Goal: Check status: Check status

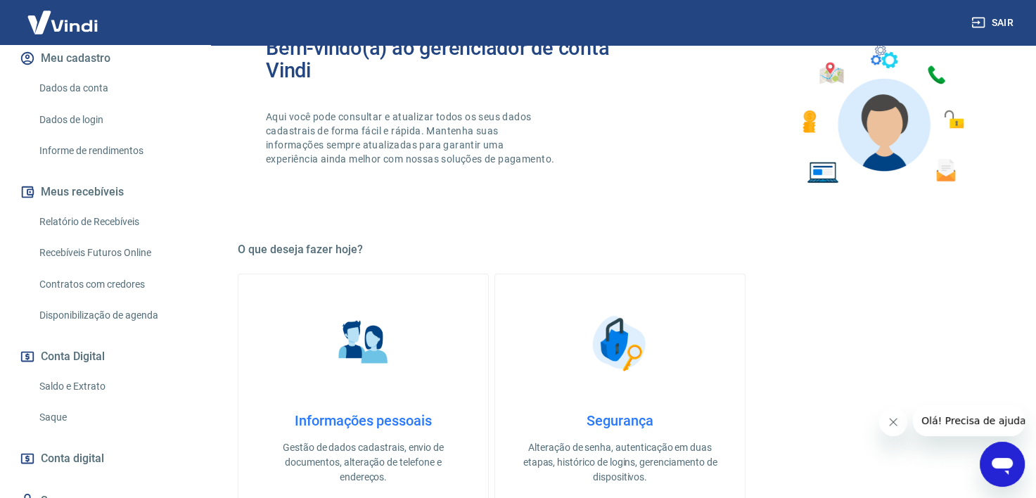
scroll to position [236, 0]
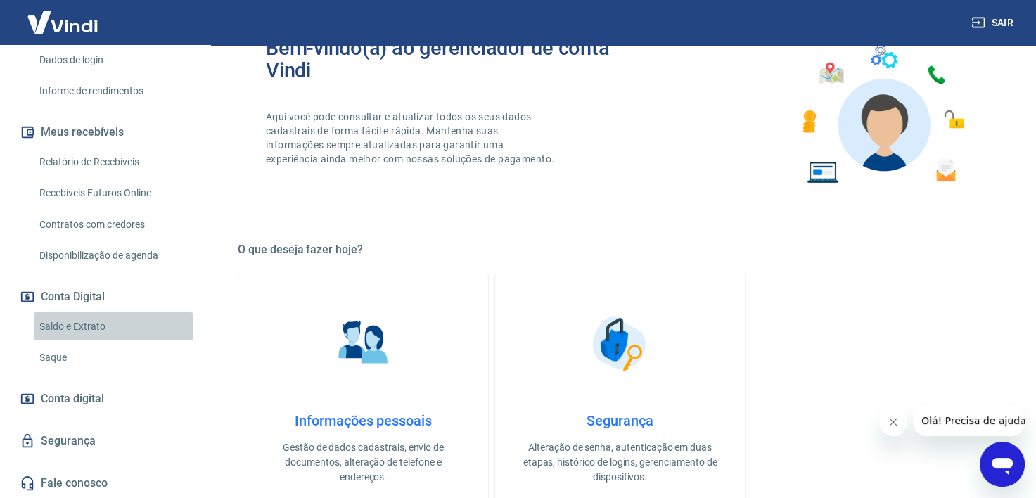
click at [118, 329] on link "Saldo e Extrato" at bounding box center [114, 326] width 160 height 29
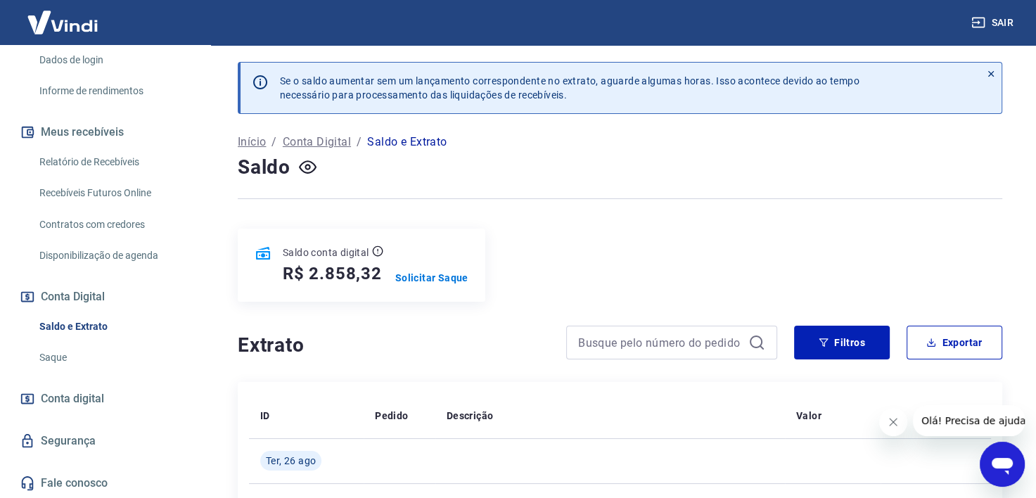
click at [341, 274] on h5 "R$ 2.858,32" at bounding box center [332, 273] width 99 height 23
copy h5 "2.858,32"
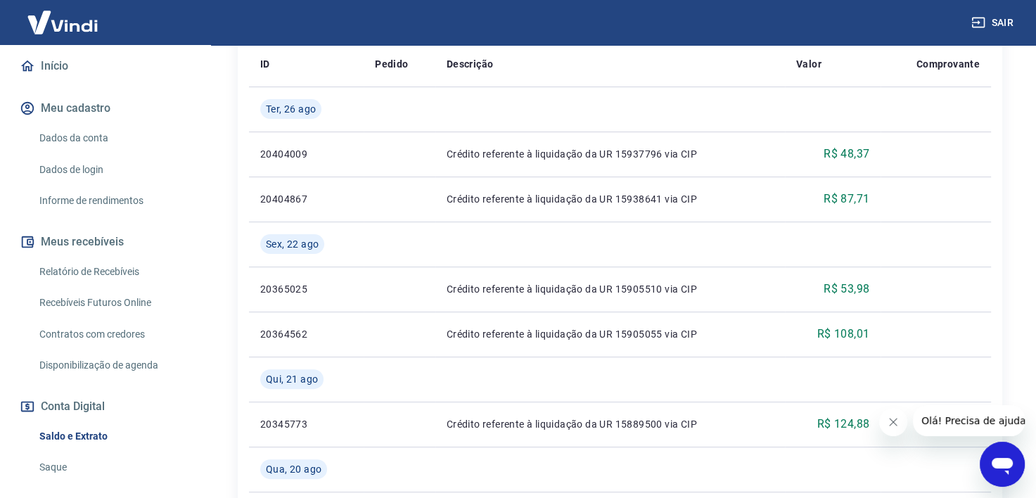
scroll to position [95, 0]
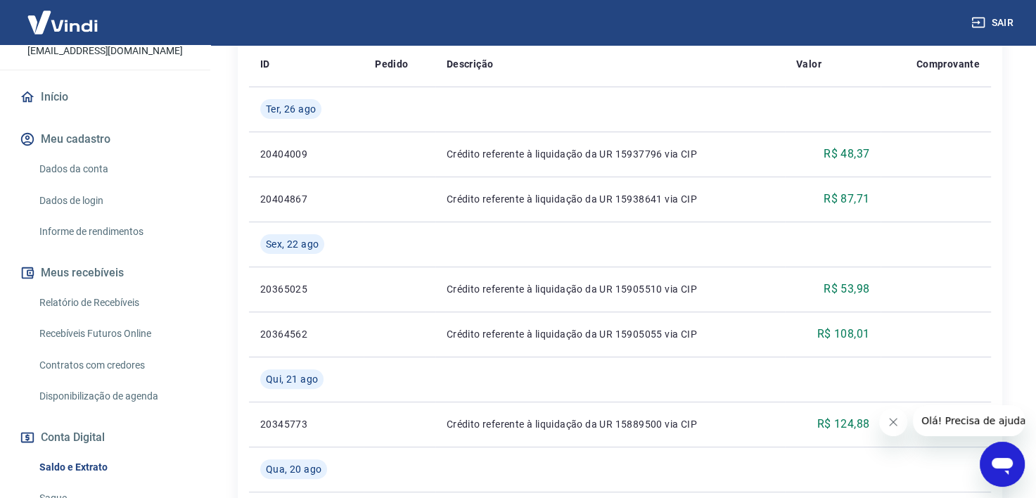
click at [113, 298] on link "Relatório de Recebíveis" at bounding box center [114, 302] width 160 height 29
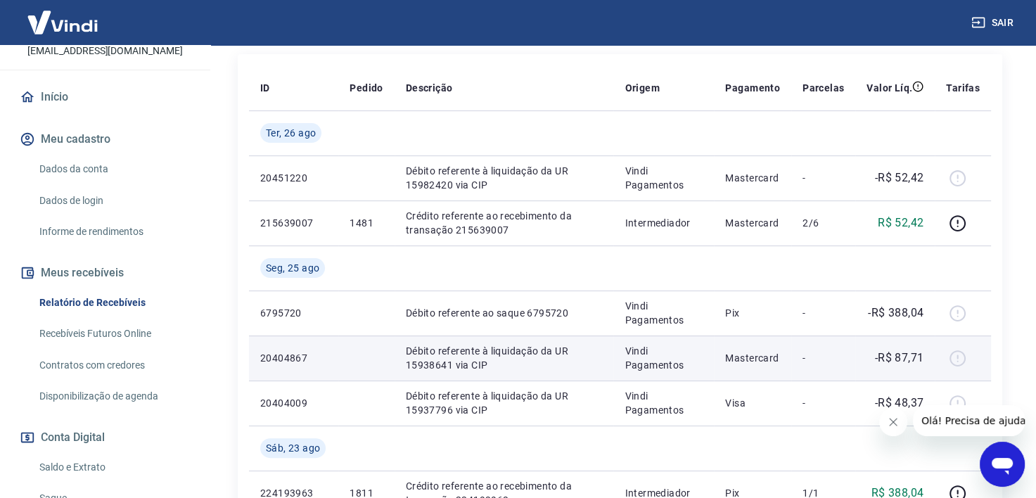
scroll to position [281, 0]
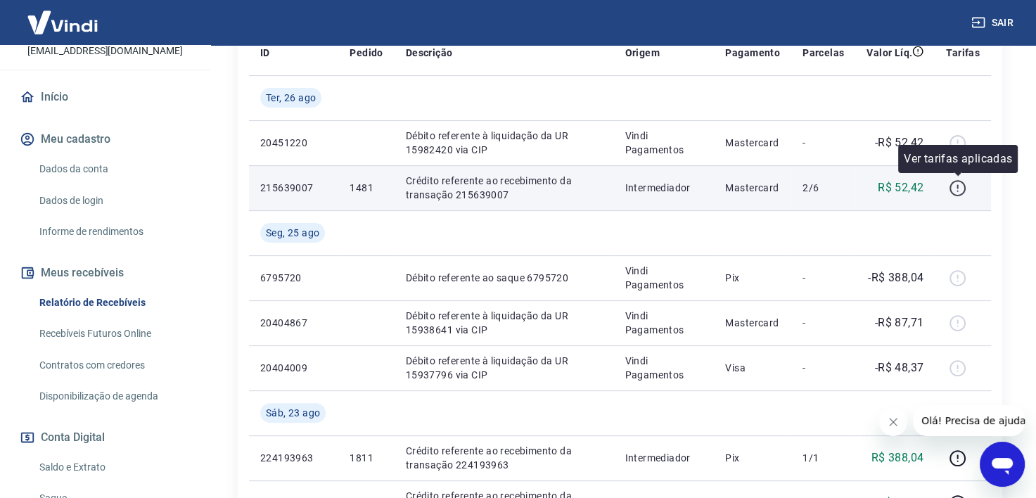
click at [960, 187] on icon "button" at bounding box center [958, 188] width 18 height 18
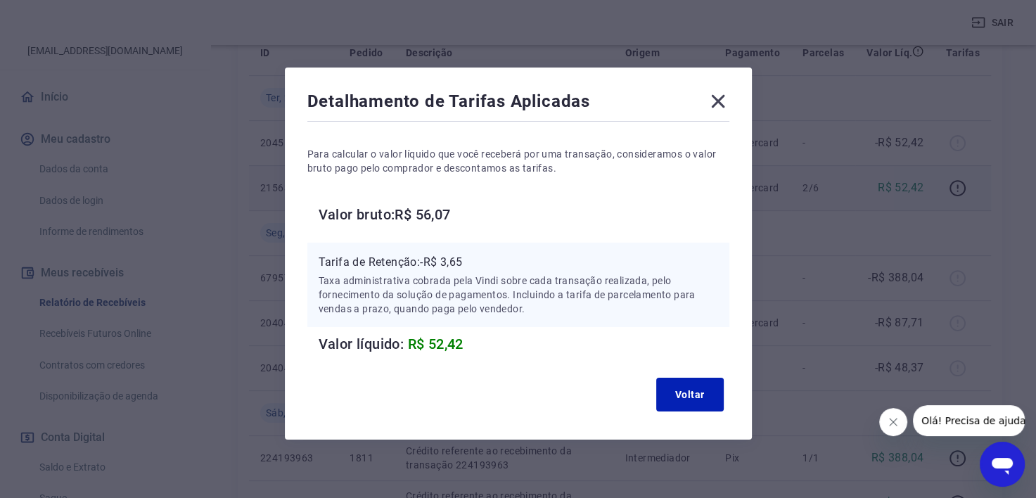
click at [709, 96] on icon at bounding box center [718, 101] width 23 height 23
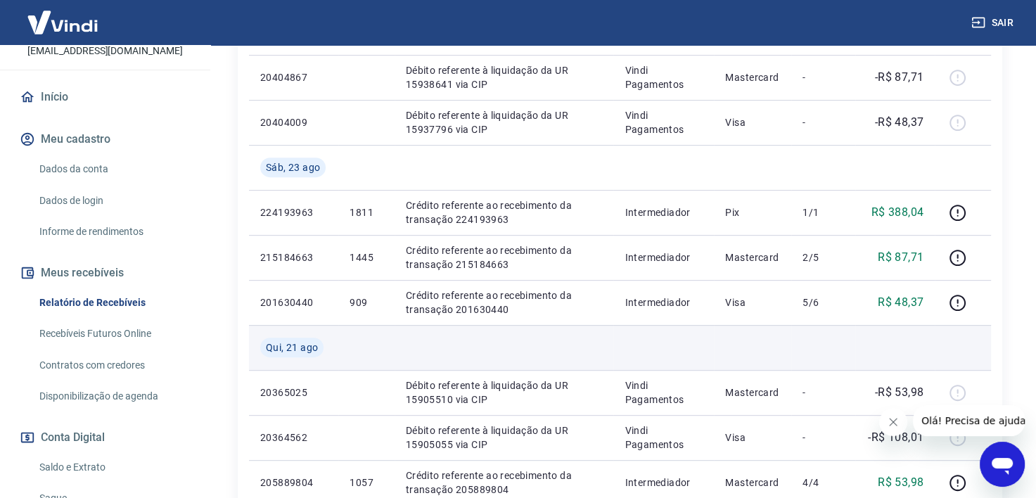
scroll to position [493, 0]
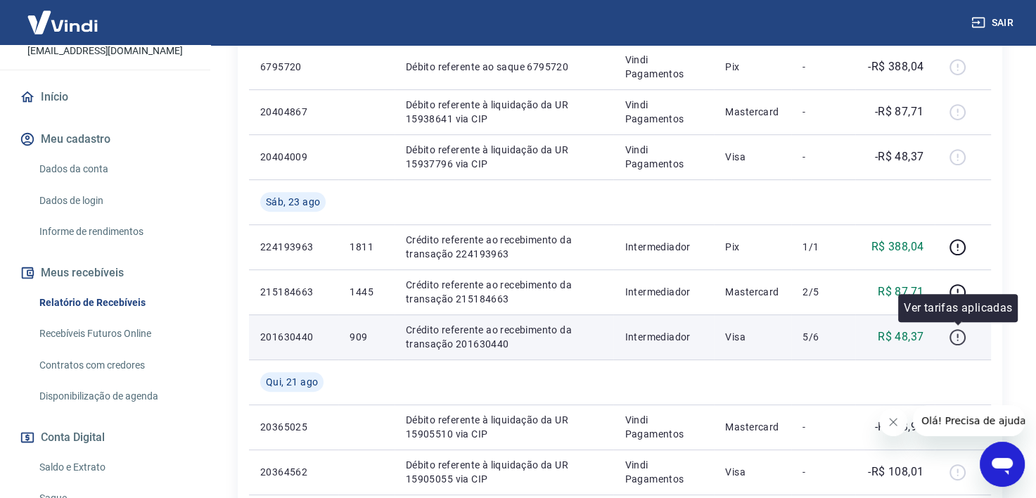
click at [960, 341] on icon "button" at bounding box center [958, 338] width 18 height 18
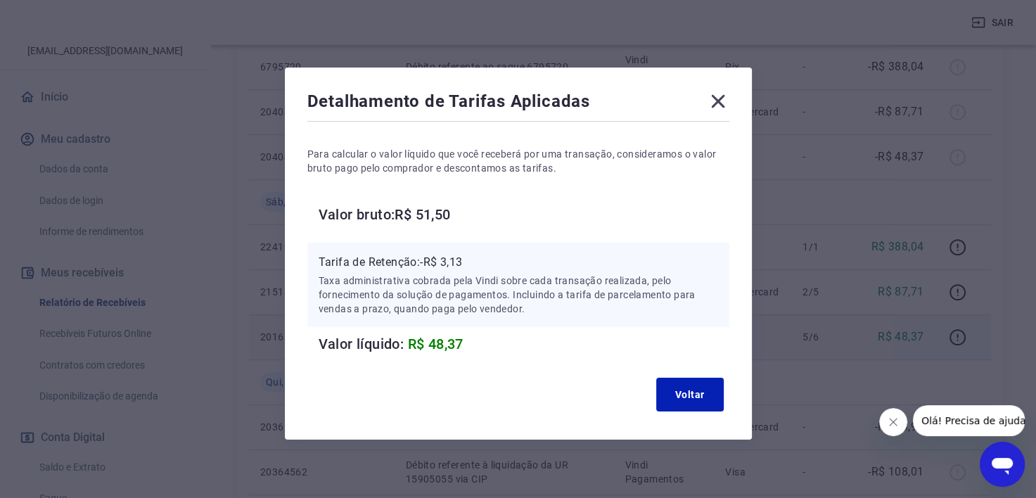
click at [720, 96] on icon at bounding box center [718, 101] width 23 height 23
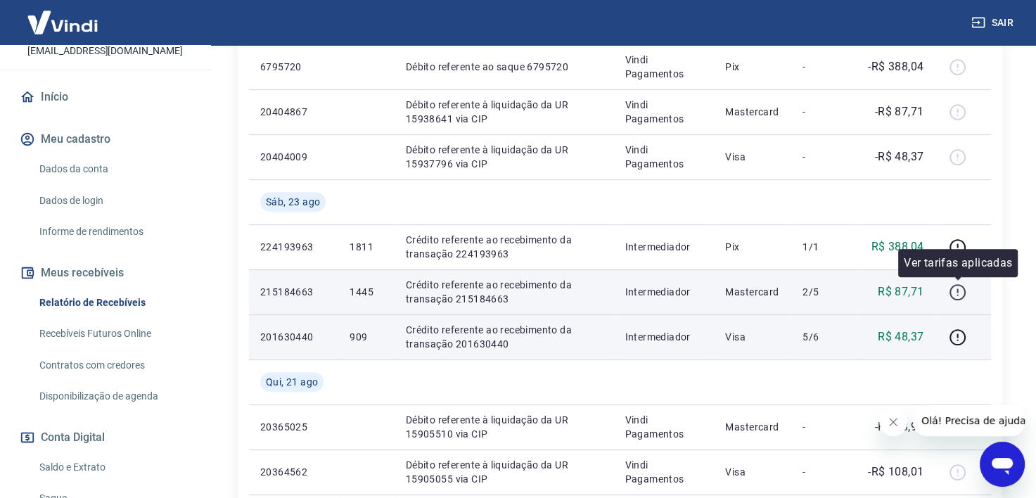
click at [969, 295] on button "button" at bounding box center [957, 292] width 23 height 23
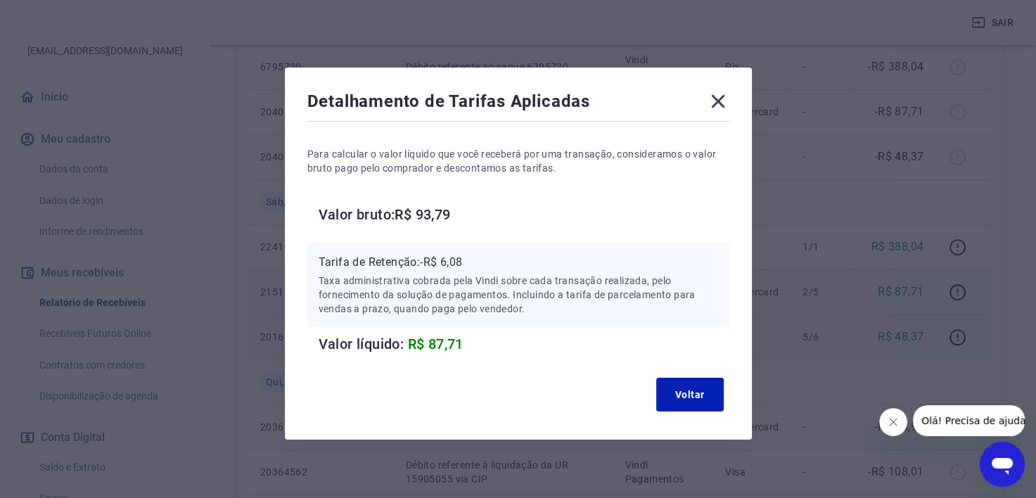
click at [712, 104] on icon at bounding box center [718, 101] width 23 height 23
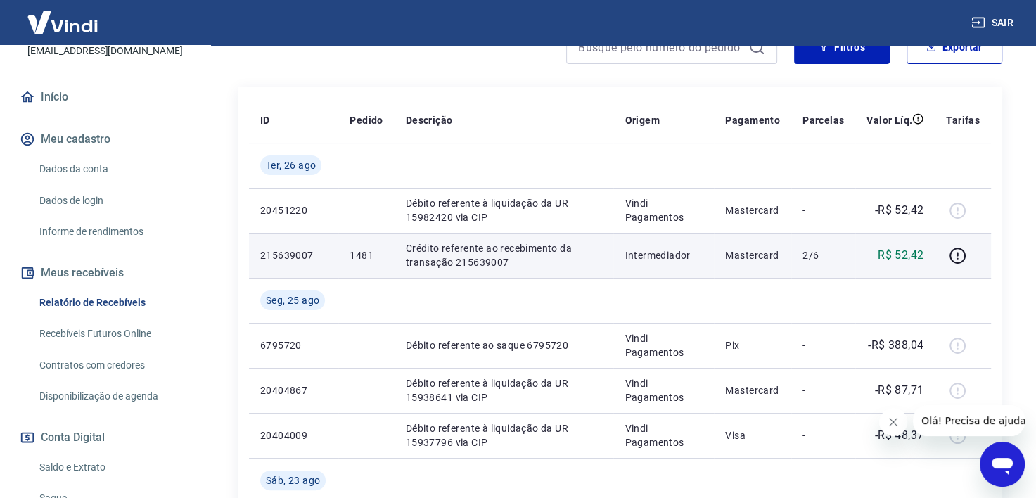
scroll to position [211, 0]
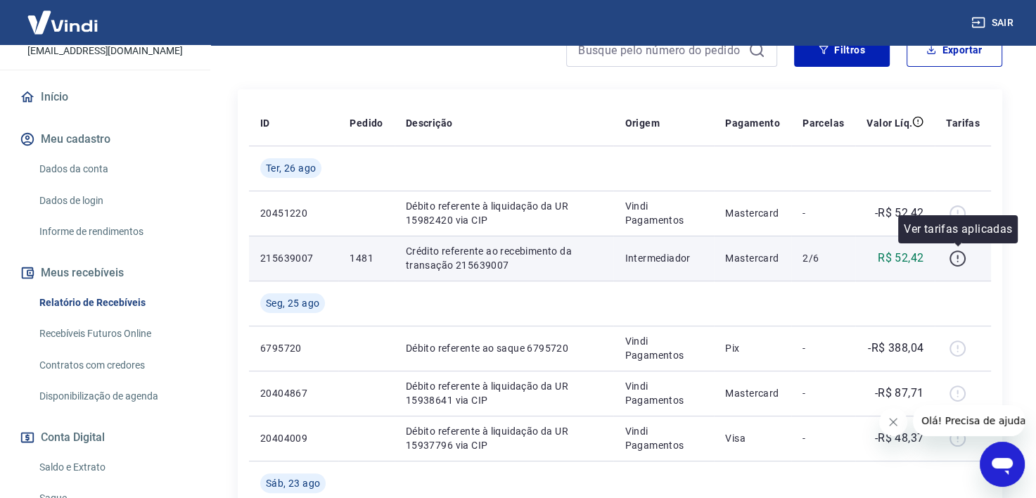
click at [960, 260] on icon "button" at bounding box center [958, 259] width 18 height 18
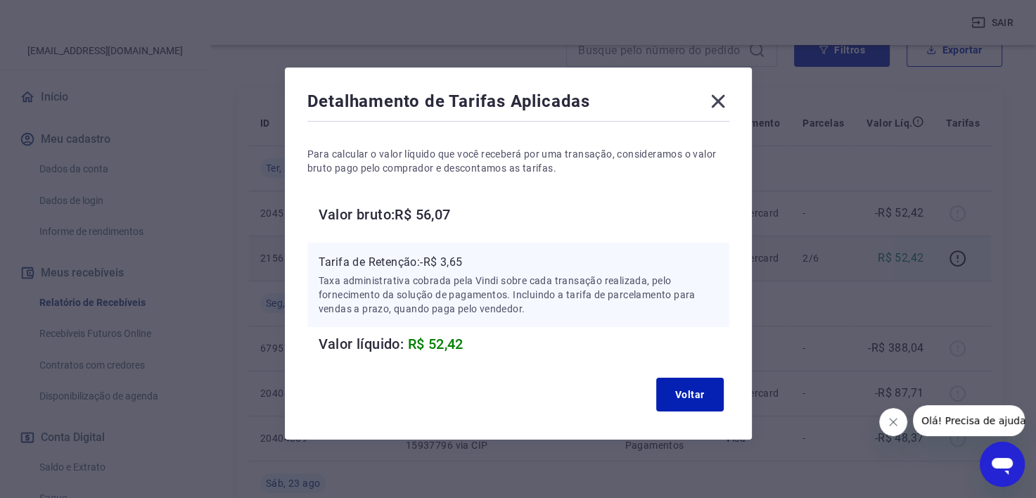
click at [712, 103] on icon at bounding box center [718, 101] width 23 height 23
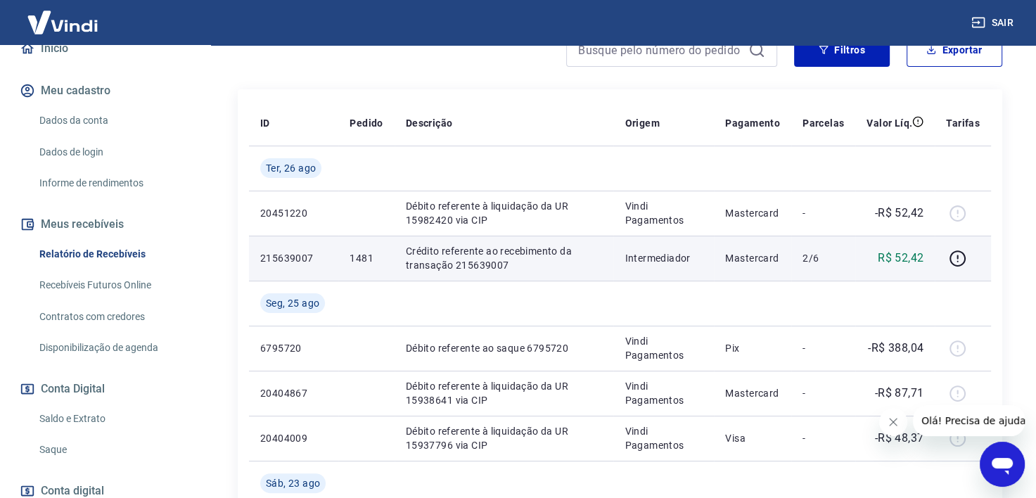
scroll to position [236, 0]
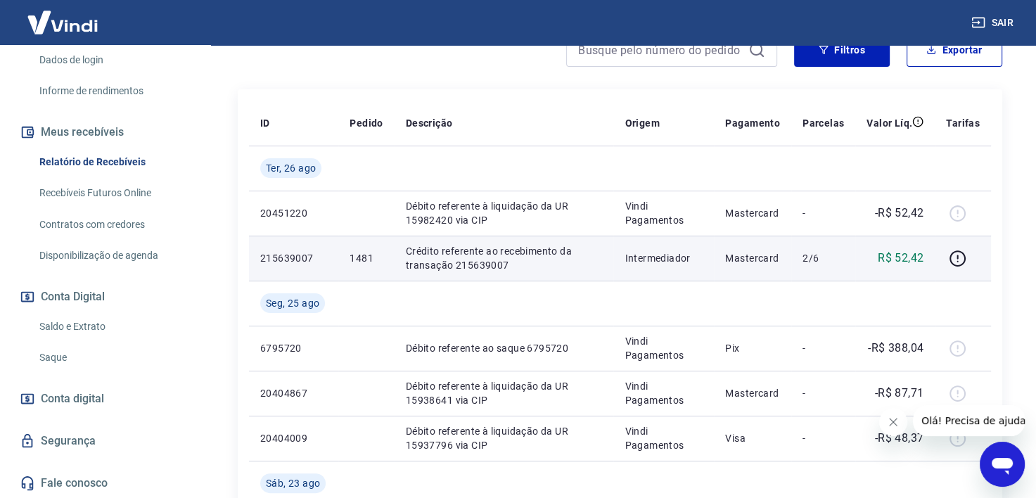
click at [114, 322] on link "Saldo e Extrato" at bounding box center [114, 326] width 160 height 29
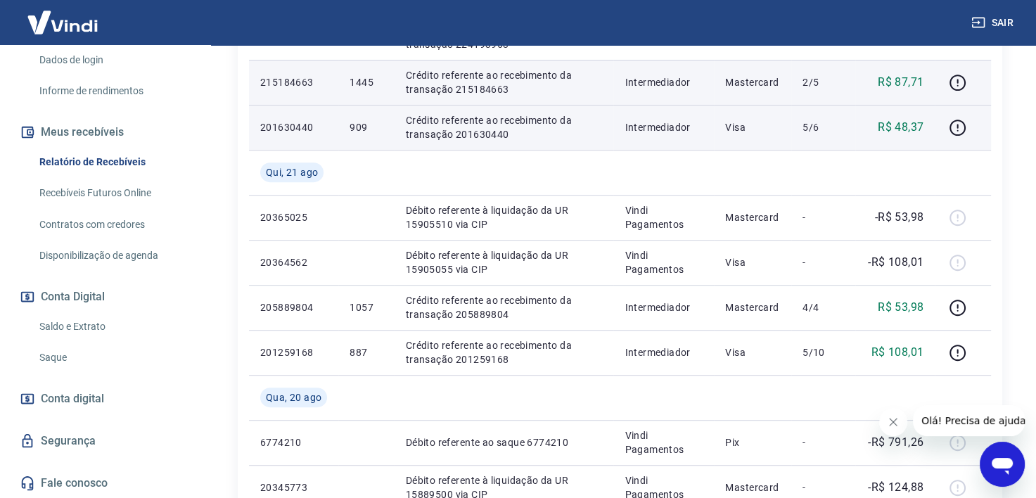
scroll to position [704, 0]
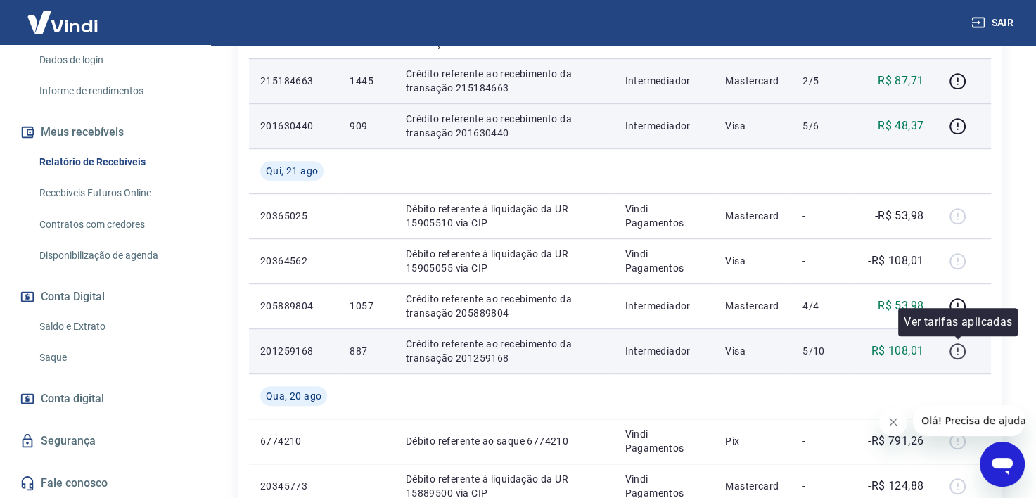
click at [962, 350] on icon "button" at bounding box center [958, 352] width 18 height 18
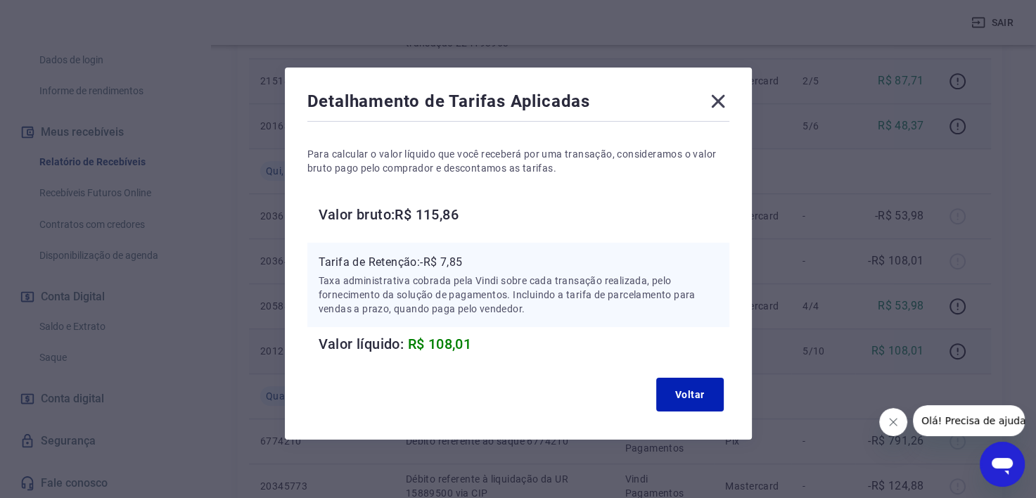
click at [723, 100] on icon at bounding box center [718, 101] width 23 height 23
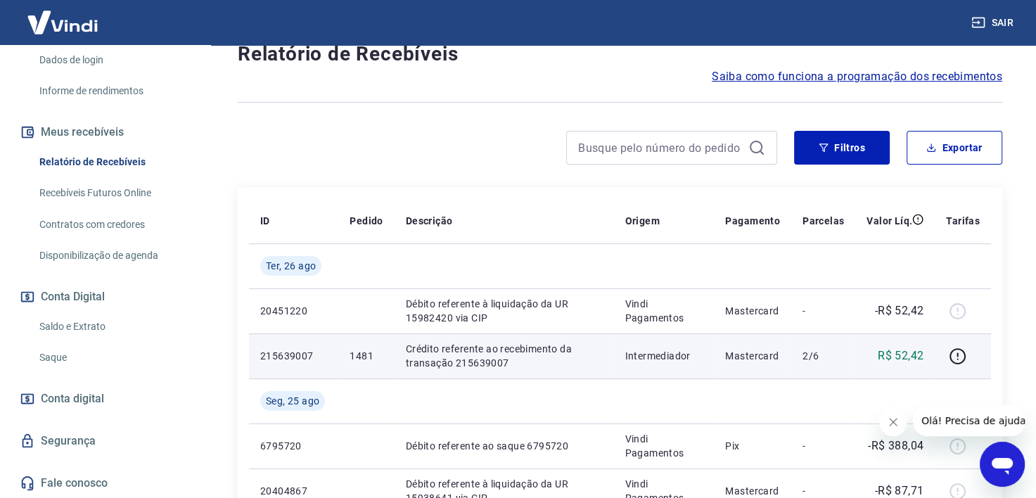
scroll to position [0, 0]
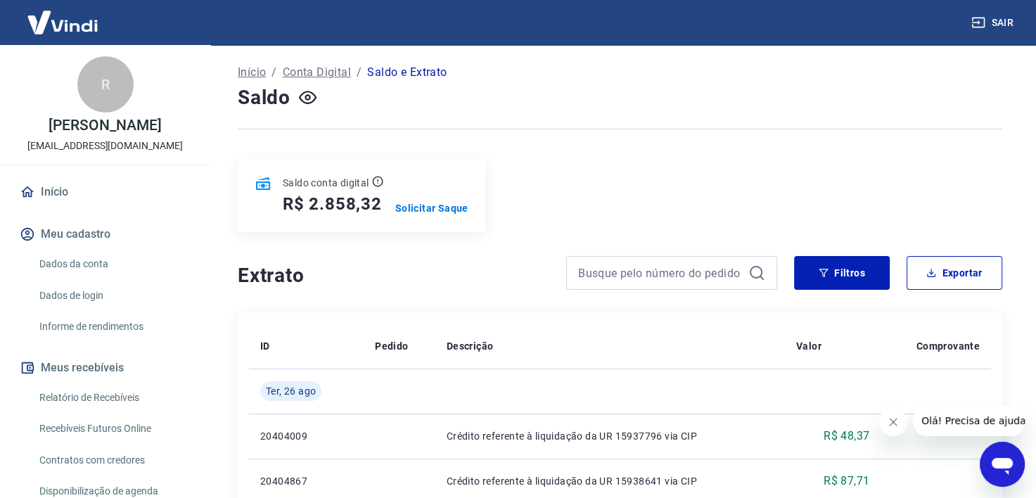
scroll to position [70, 0]
click at [336, 194] on h5 "R$ 2.858,32" at bounding box center [332, 203] width 99 height 23
copy h5 "2.858,32"
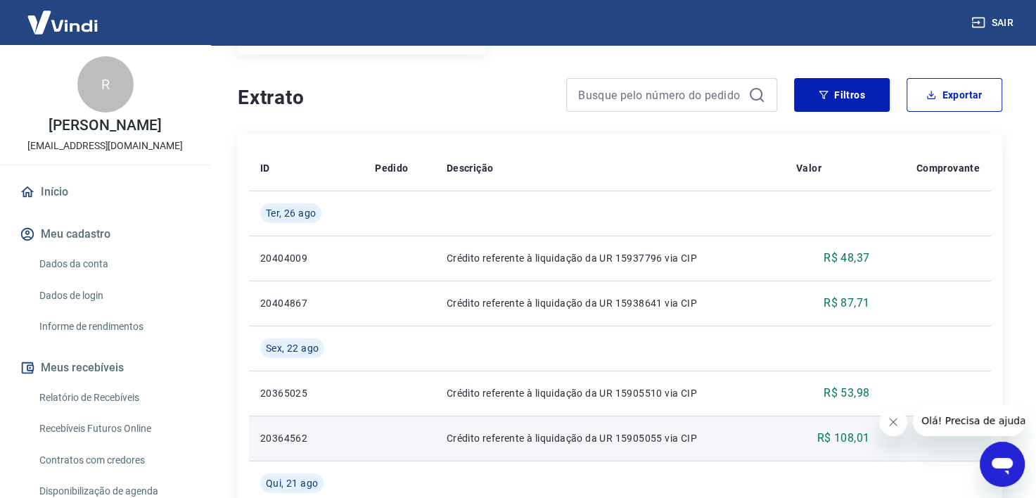
scroll to position [0, 0]
